Goal: Transaction & Acquisition: Purchase product/service

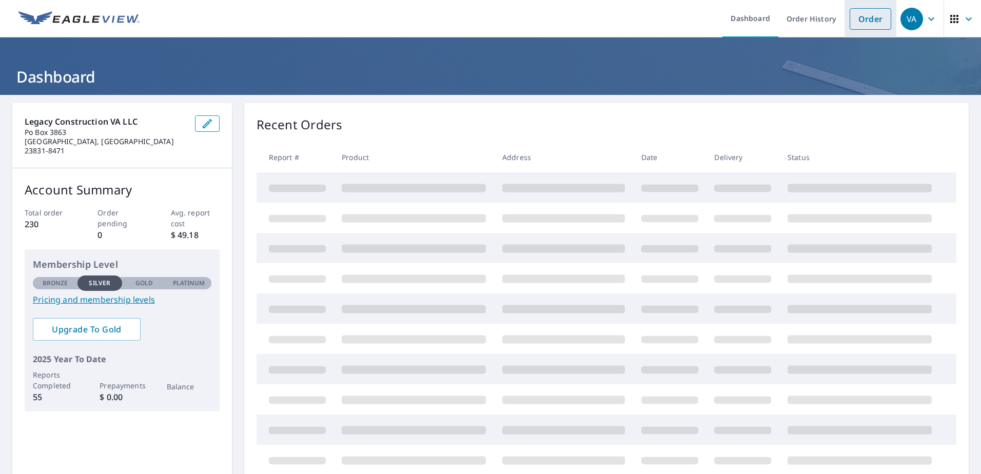
click at [869, 25] on link "Order" at bounding box center [871, 19] width 42 height 22
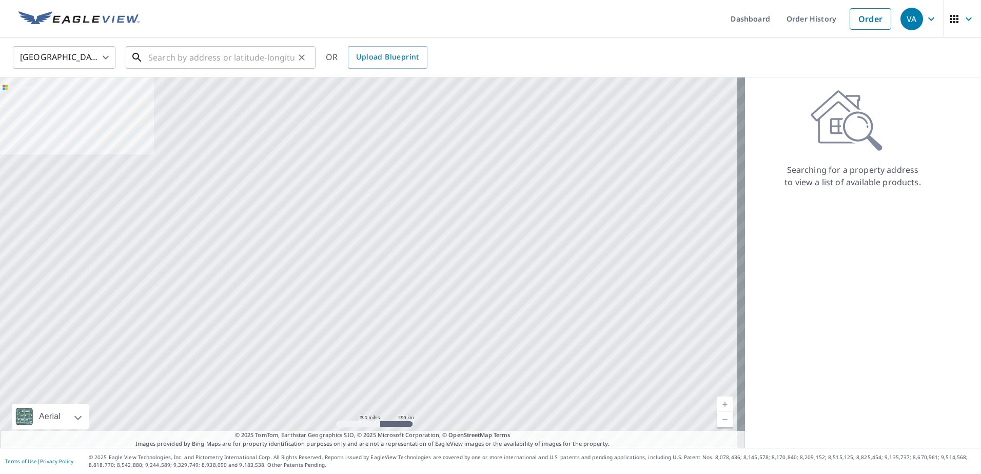
click at [247, 51] on input "text" at bounding box center [221, 57] width 146 height 29
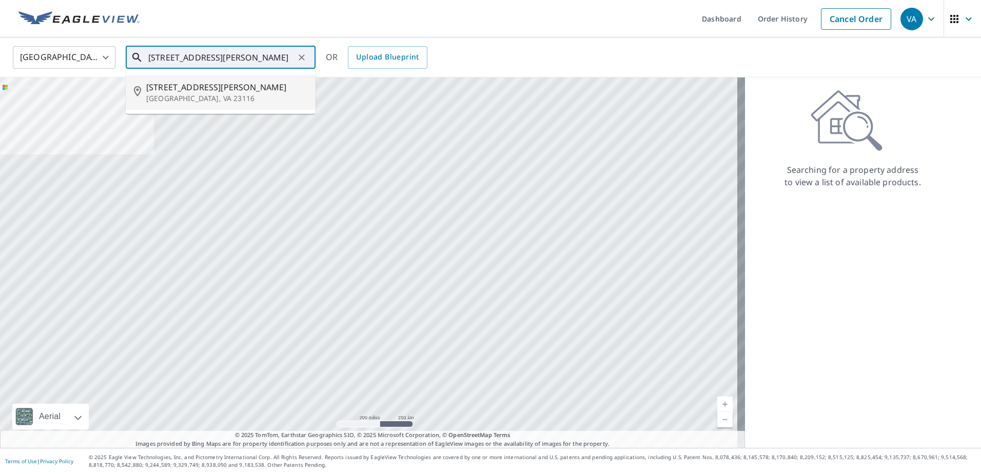
click at [243, 81] on span "[STREET_ADDRESS][PERSON_NAME]" at bounding box center [226, 87] width 161 height 12
type input "[STREET_ADDRESS][PERSON_NAME]"
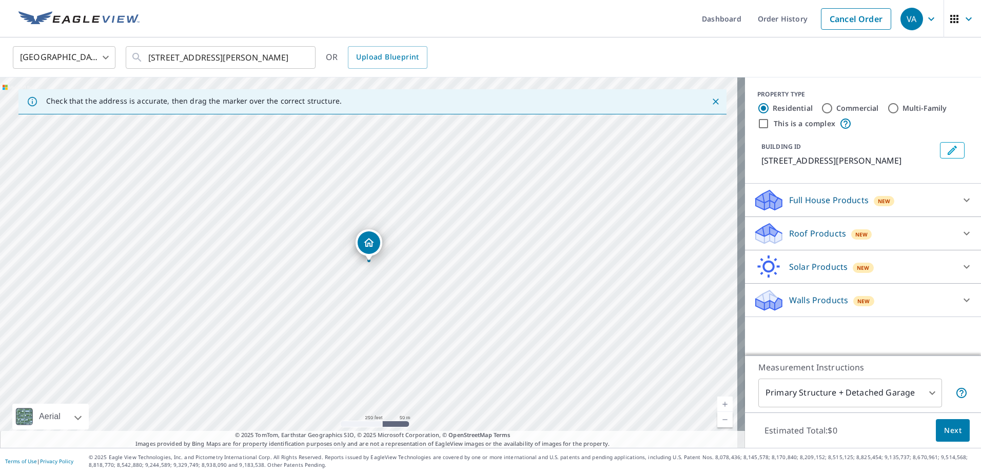
click at [801, 241] on div "Roof Products New" at bounding box center [853, 234] width 201 height 24
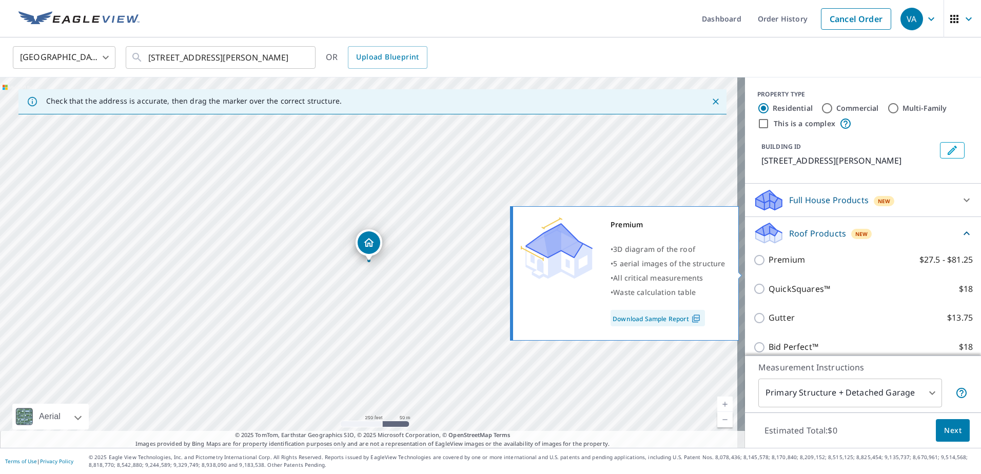
click at [783, 266] on p "Premium" at bounding box center [787, 259] width 36 height 13
click at [769, 266] on input "Premium $27.5 - $81.25" at bounding box center [760, 260] width 15 height 12
checkbox input "true"
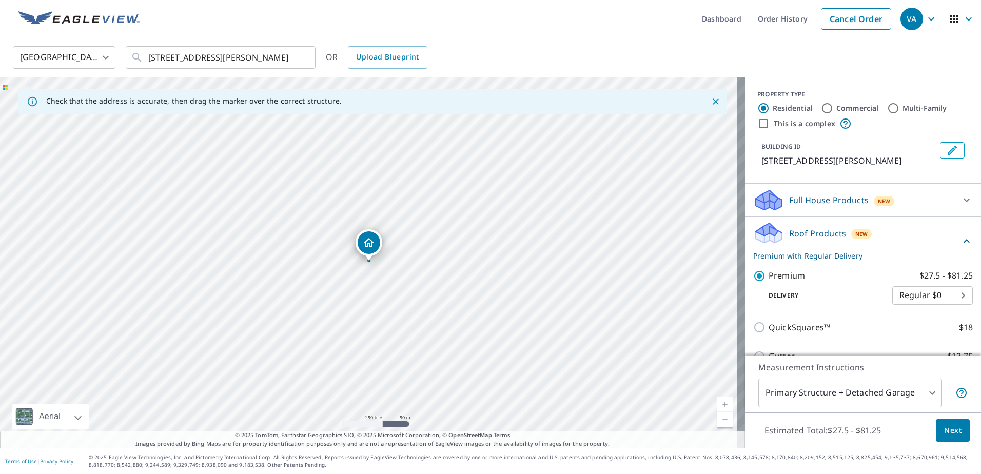
click at [944, 431] on span "Next" at bounding box center [952, 430] width 17 height 13
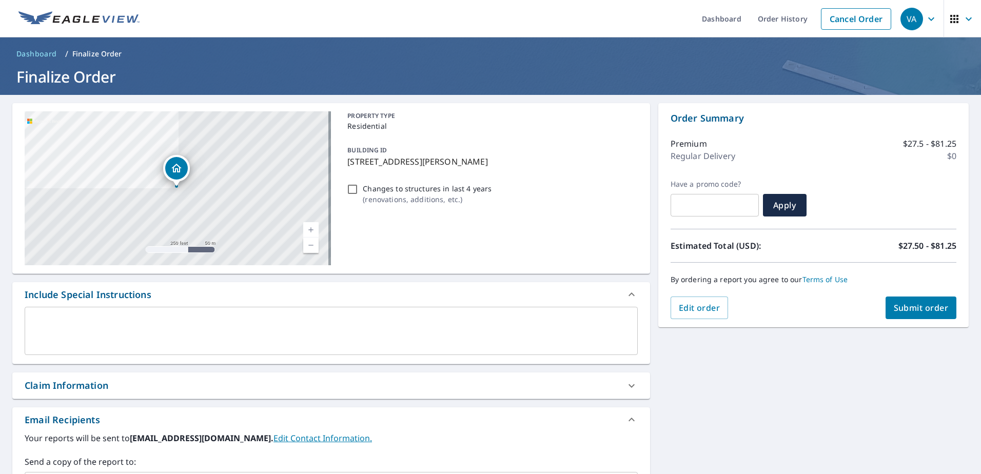
click at [912, 297] on button "Submit order" at bounding box center [921, 308] width 71 height 23
